Goal: Information Seeking & Learning: Learn about a topic

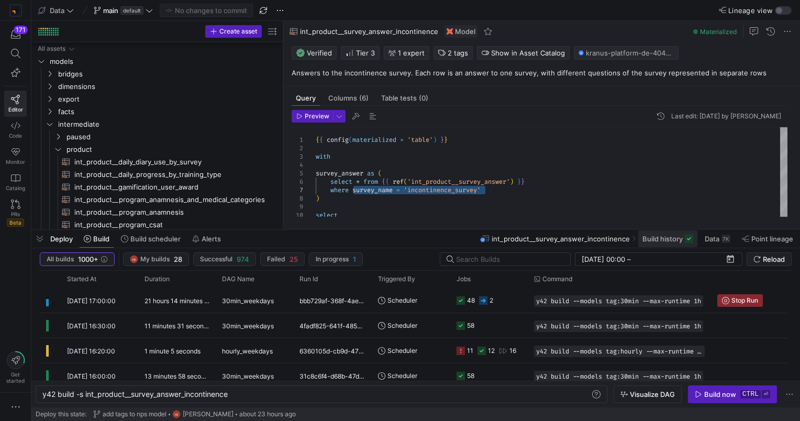
scroll to position [0, 168]
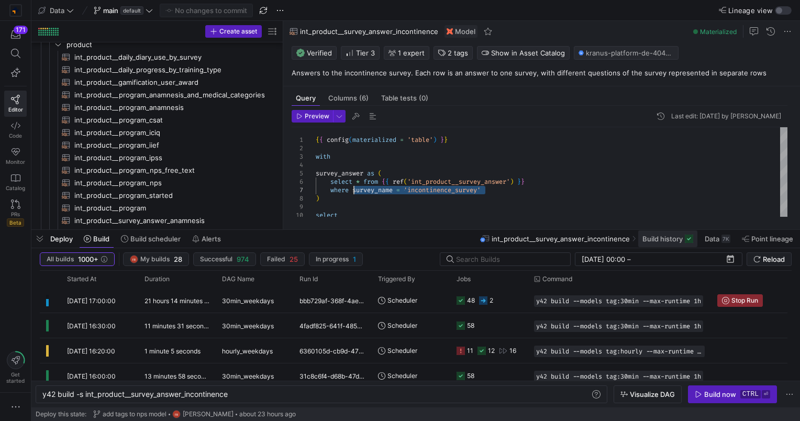
click at [664, 235] on span "Build history" at bounding box center [662, 239] width 40 height 8
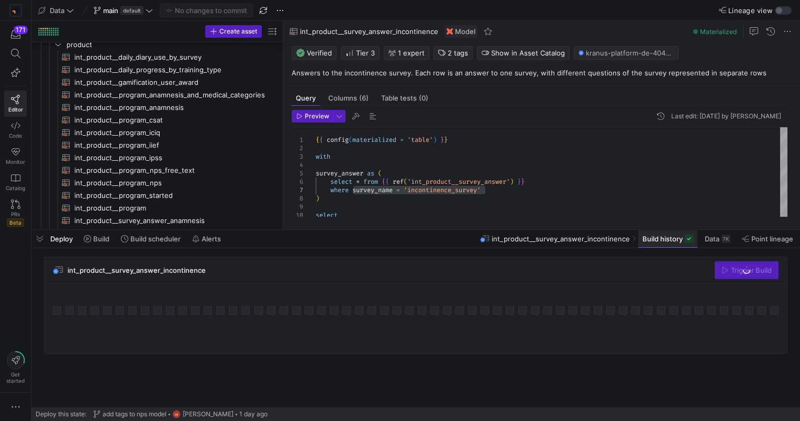
click at [660, 243] on span at bounding box center [667, 238] width 59 height 17
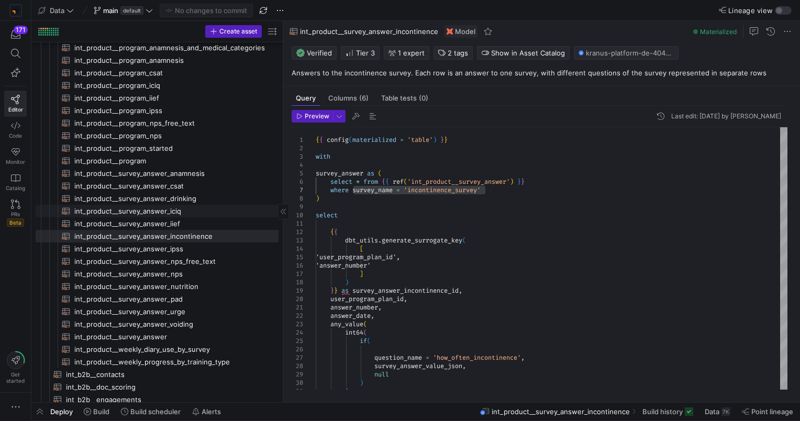
scroll to position [42, 0]
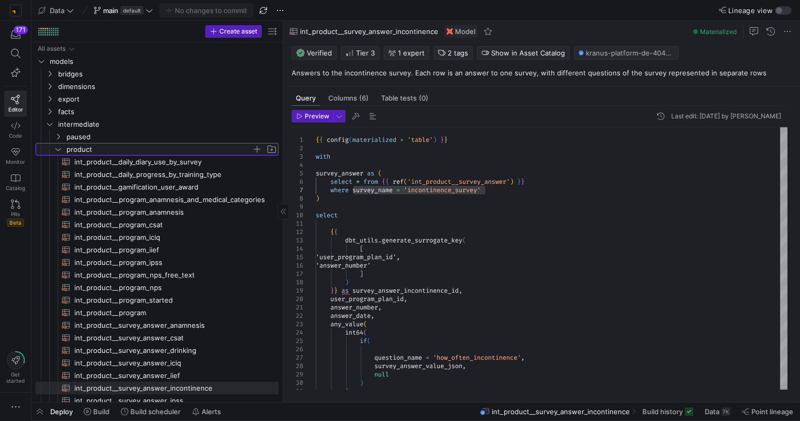
click at [60, 150] on icon "Press SPACE to select this row." at bounding box center [57, 149] width 7 height 6
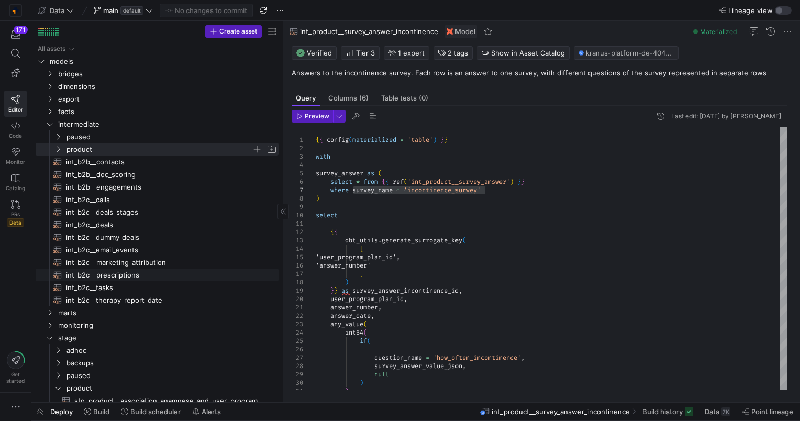
click at [105, 273] on span "int_b2c__prescriptions​​​​​​​​​​" at bounding box center [166, 275] width 200 height 12
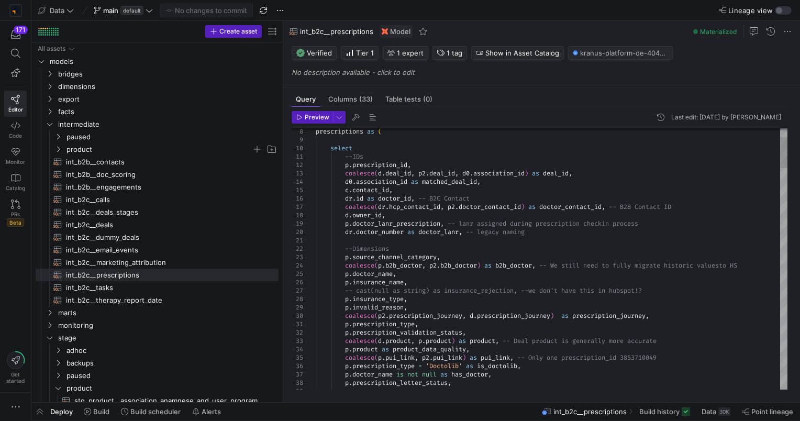
type textarea "--Dimensions p.source_channel_category, coalesce(p.b2b_doctor, p2.b2b_doctor) a…"
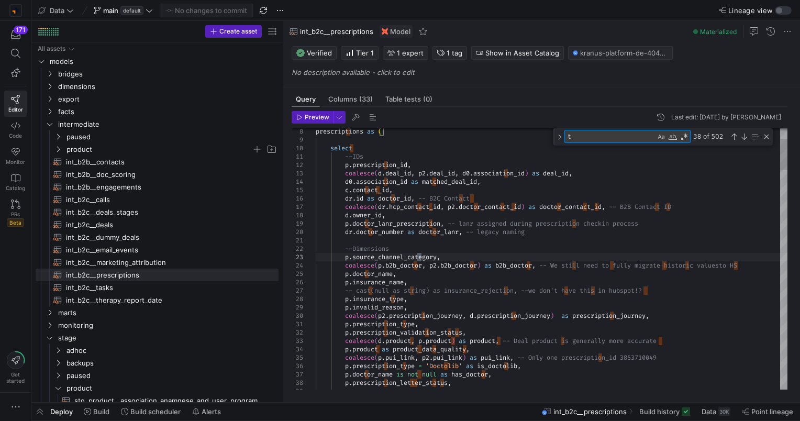
type textarea "te"
type textarea "p.prescription_type, p.prescription_validation_status, coalesce(d.product, p.pr…"
type textarea "tes"
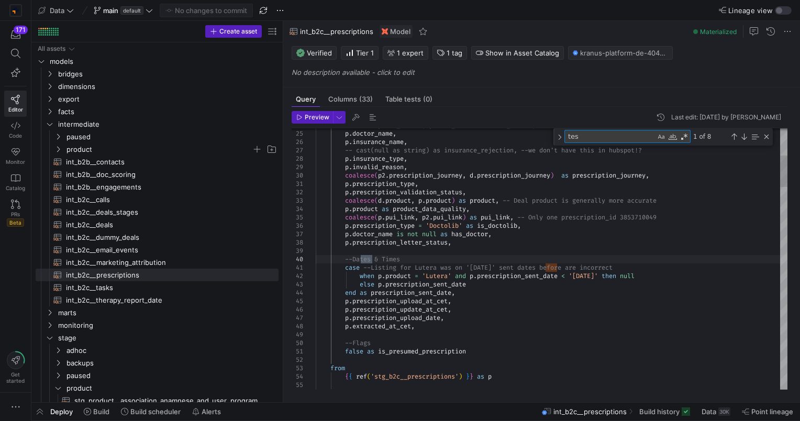
type textarea "where -- Filter out tests coalesce([DOMAIN_NAME]_test_lead, false) = false and …"
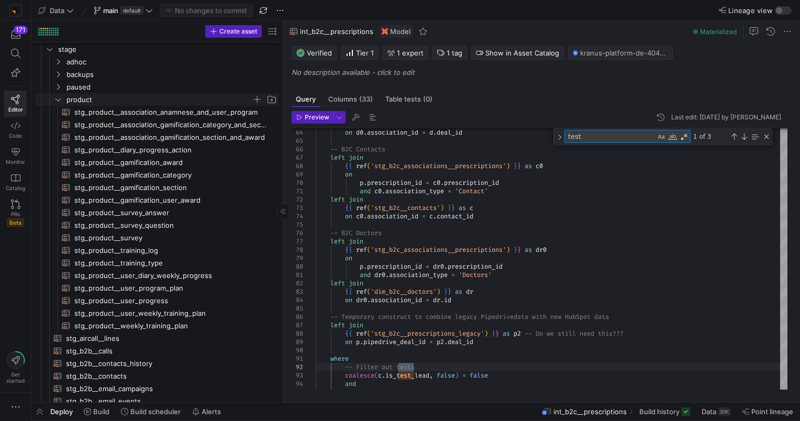
type textarea "test"
click at [57, 101] on icon "Press SPACE to select this row." at bounding box center [57, 99] width 7 height 6
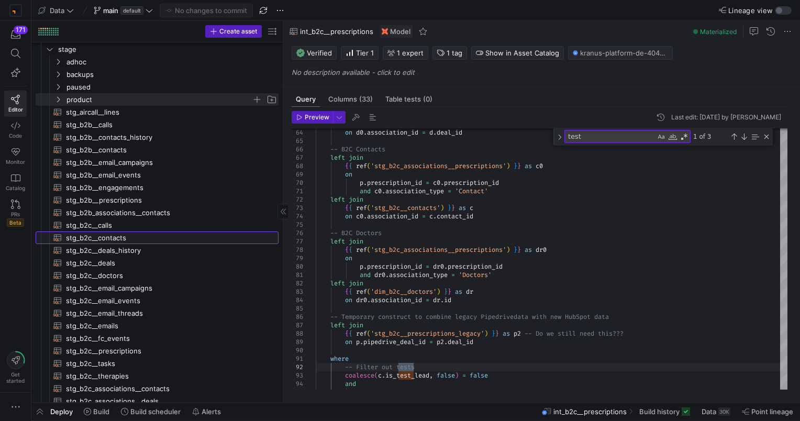
click at [115, 231] on link "stg_b2c__contacts​​​​​​​​​​" at bounding box center [157, 237] width 243 height 13
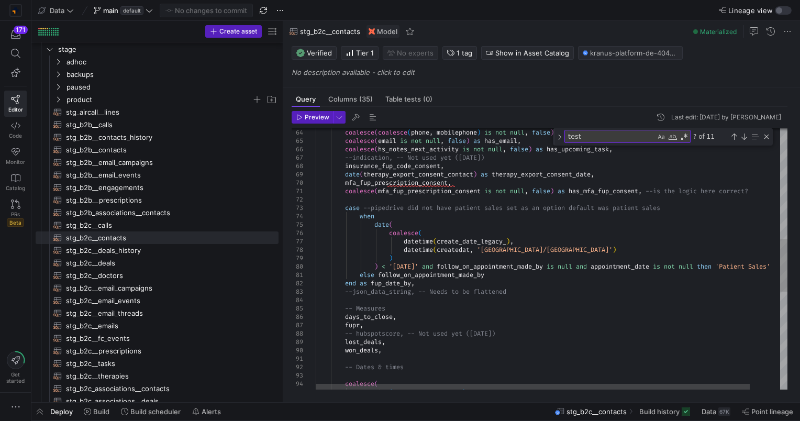
click at [601, 133] on textarea "test" at bounding box center [610, 136] width 91 height 12
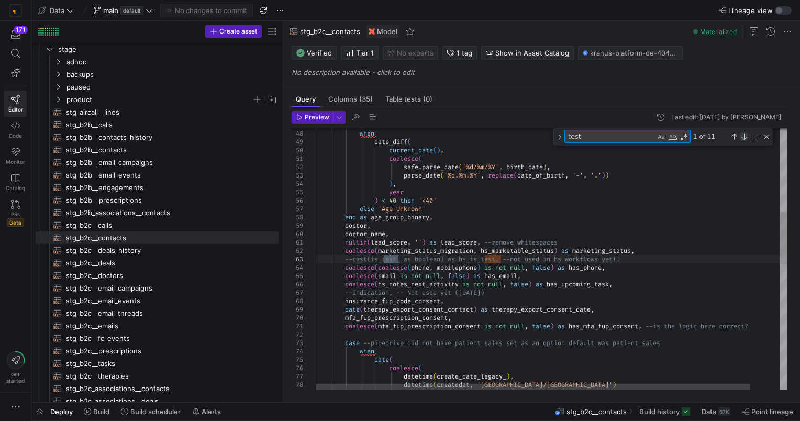
click at [743, 135] on div "Next Match (Enter)" at bounding box center [744, 136] width 8 height 8
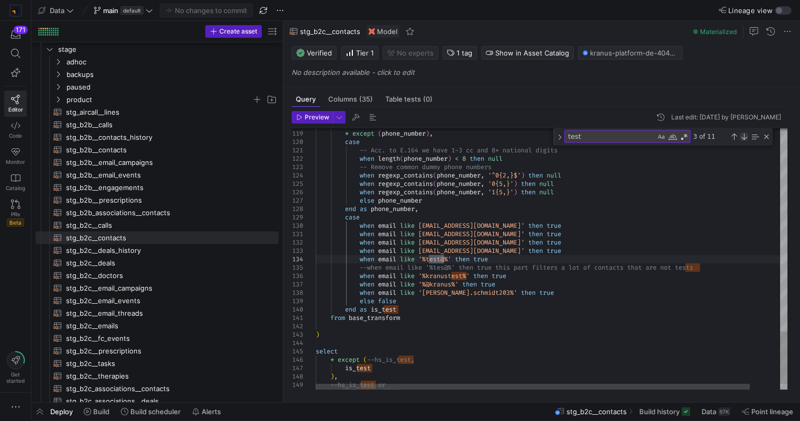
click at [743, 135] on div "Next Match (Enter)" at bounding box center [744, 136] width 8 height 8
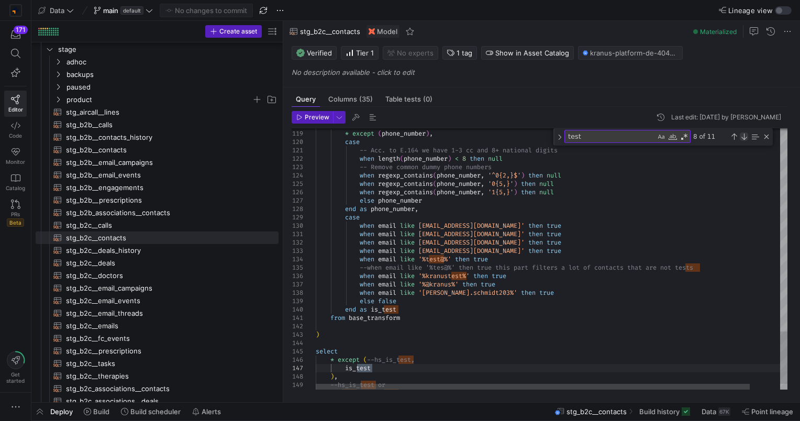
click at [743, 135] on div "Next Match (Enter)" at bounding box center [744, 136] width 8 height 8
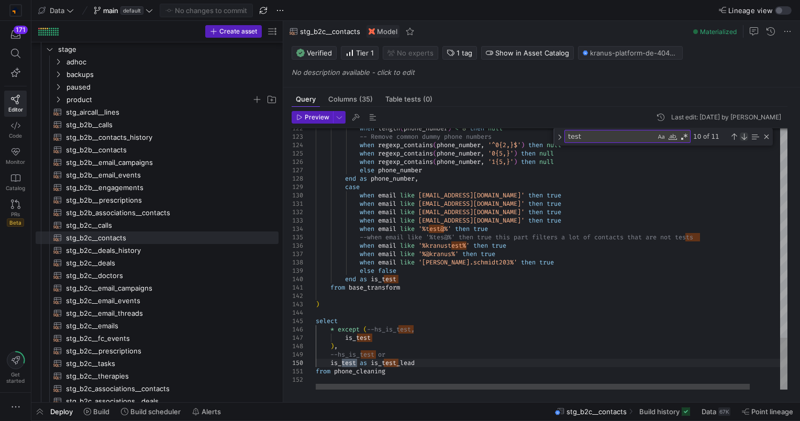
click at [743, 135] on div "Next Match (Enter)" at bounding box center [744, 136] width 8 height 8
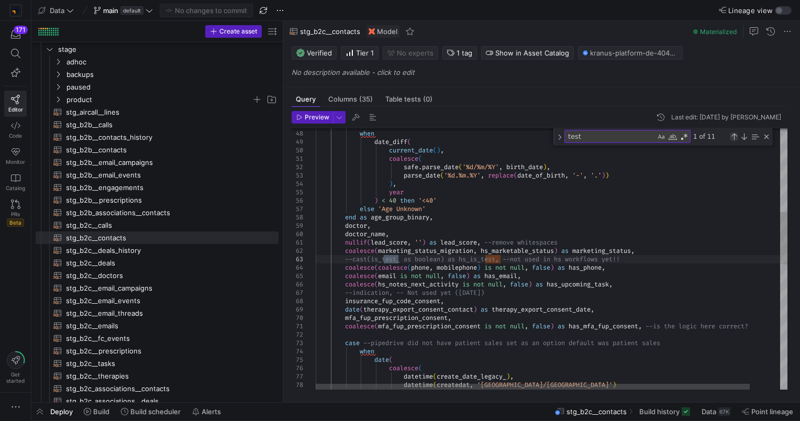
click at [734, 136] on div "Previous Match (Shift+Enter)" at bounding box center [734, 136] width 8 height 8
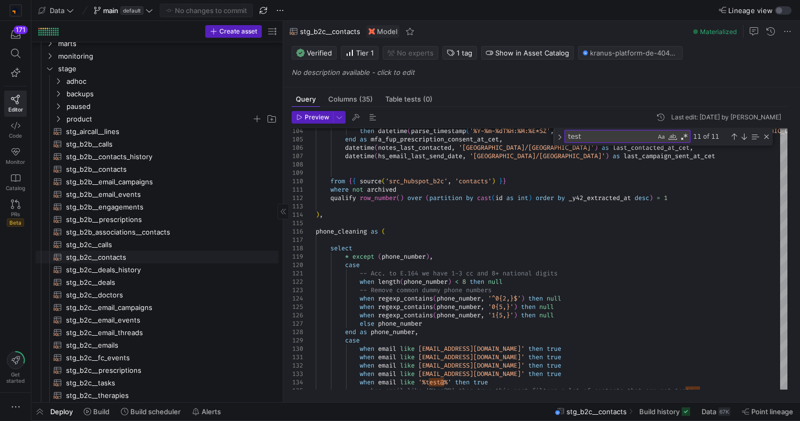
scroll to position [232, 0]
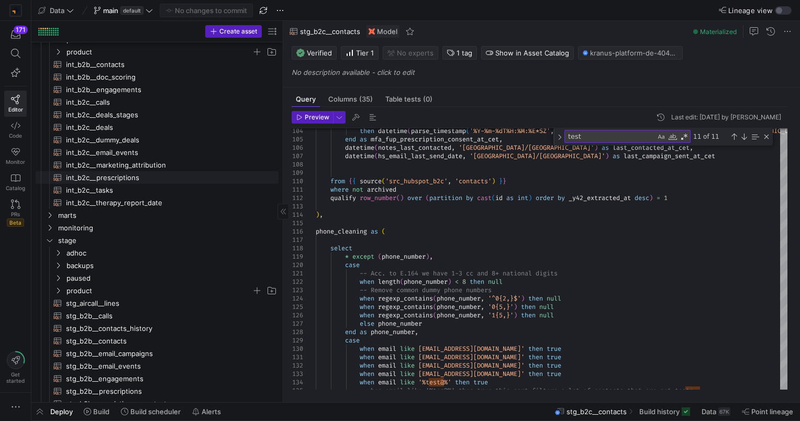
click at [130, 173] on span "int_b2c__prescriptions​​​​​​​​​​" at bounding box center [166, 178] width 200 height 12
type textarea "{{ config(materialized = 'table') }} -- We need to remove the coalesce over tim…"
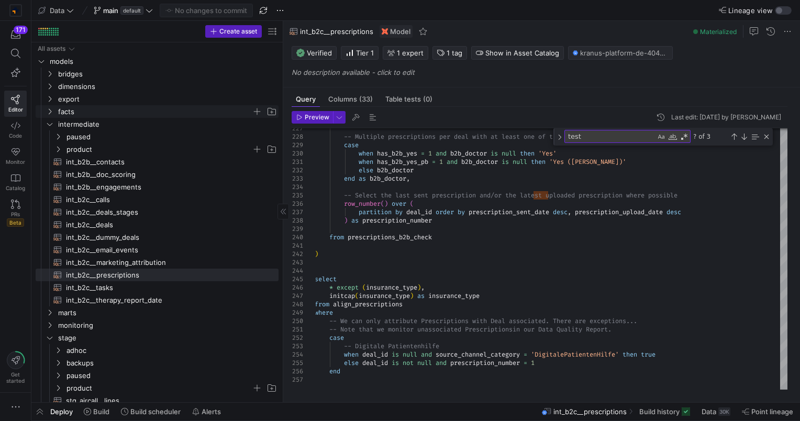
click at [52, 112] on icon "Press SPACE to select this row." at bounding box center [49, 111] width 7 height 6
